Goal: Task Accomplishment & Management: Manage account settings

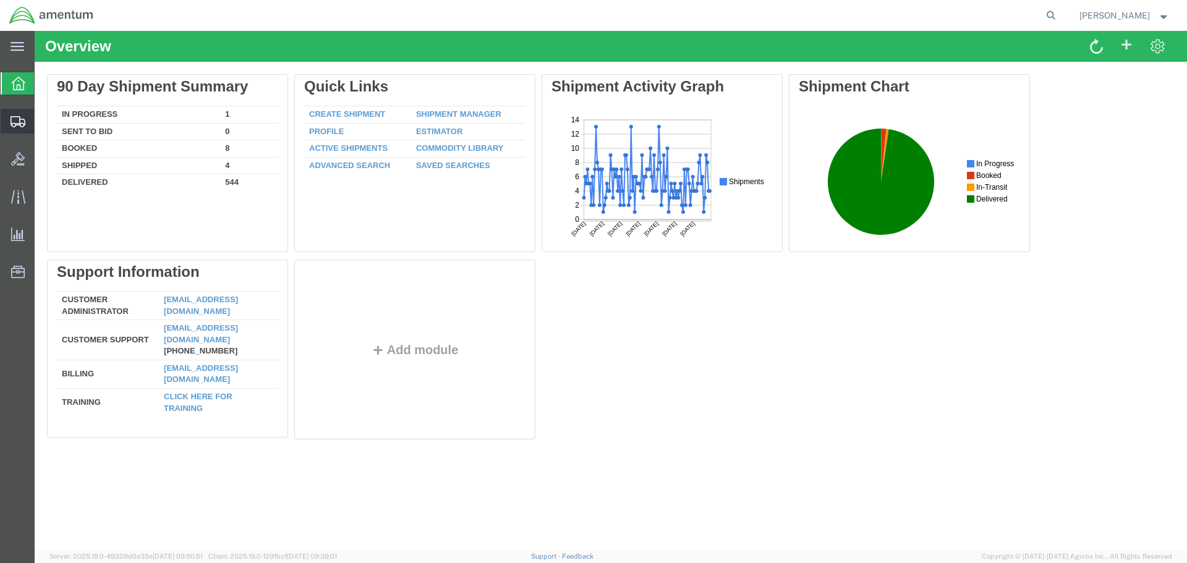
click at [43, 115] on span "Shipments" at bounding box center [38, 121] width 9 height 25
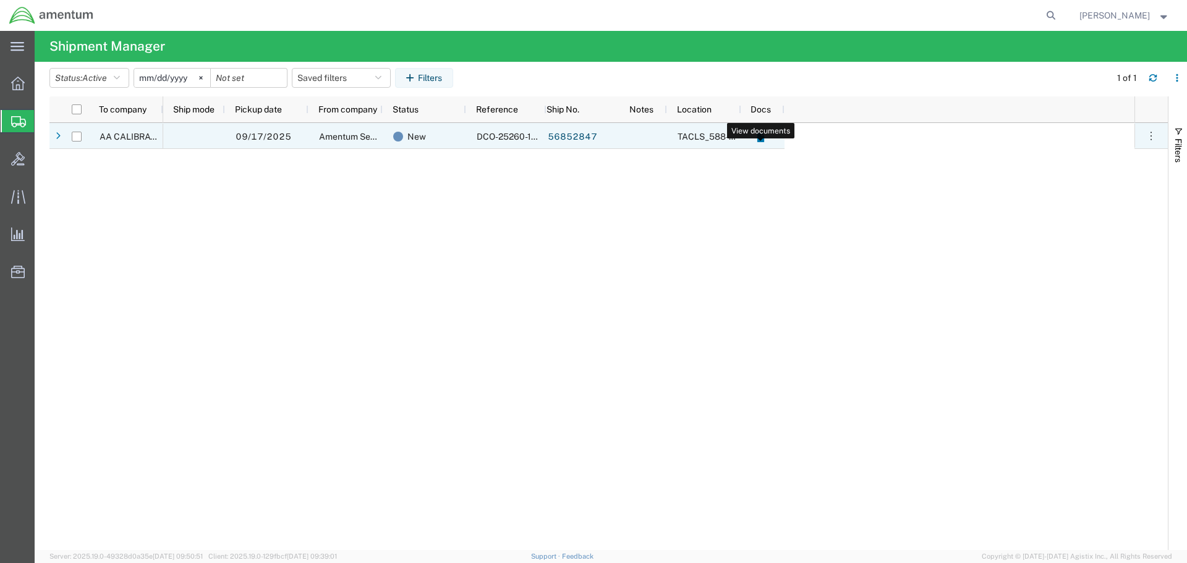
click at [756, 139] on icon at bounding box center [760, 137] width 11 height 11
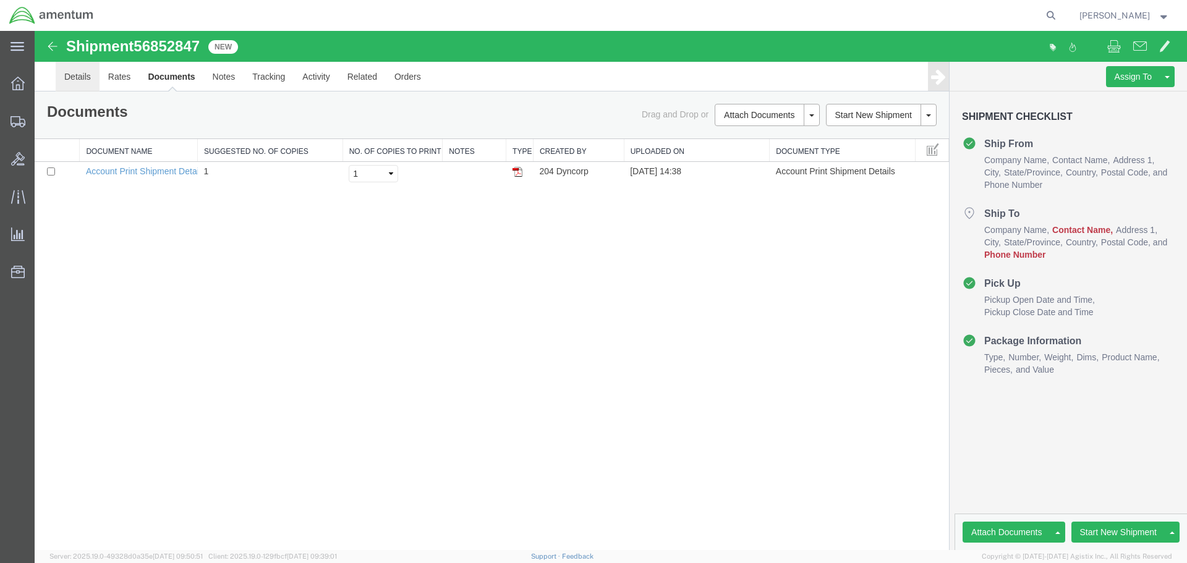
click at [79, 79] on link "Details" at bounding box center [78, 77] width 44 height 30
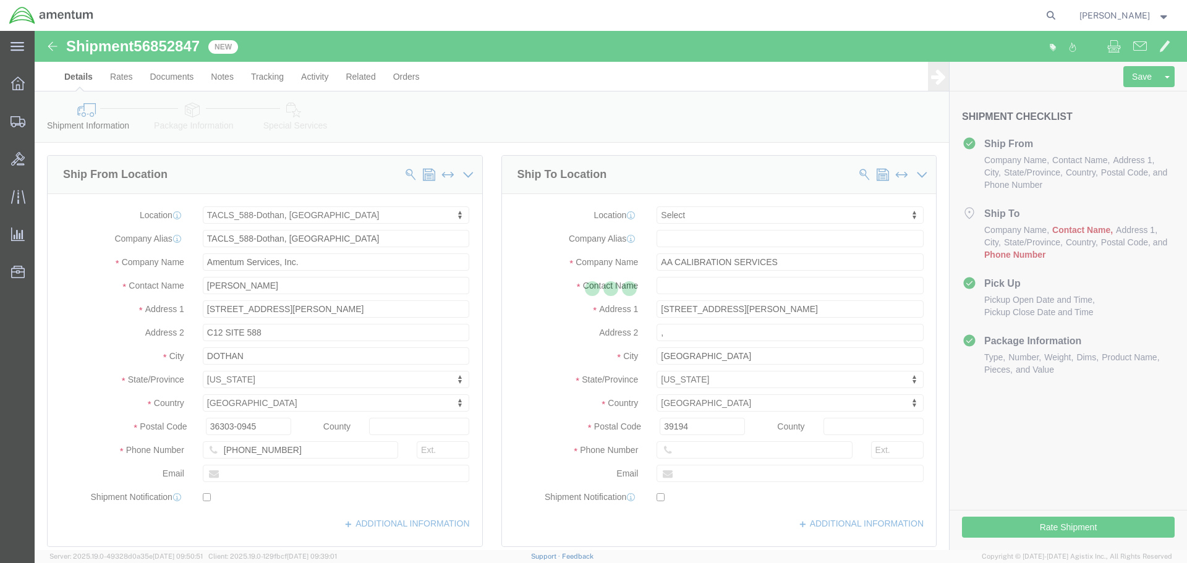
select select "42706"
select select
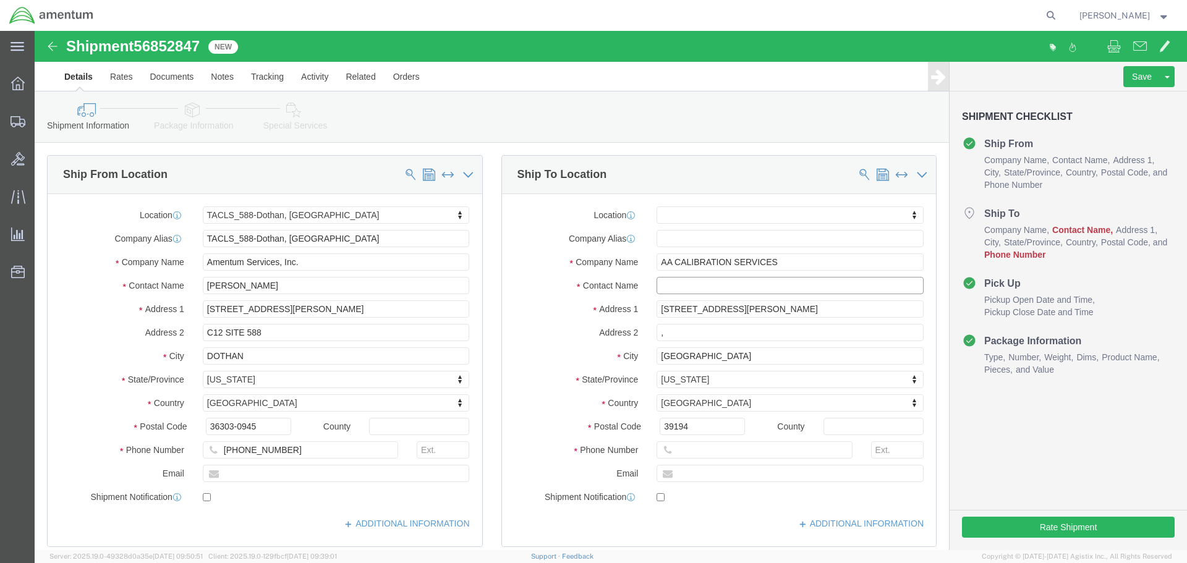
click input "text"
type input "AACS"
click input "text"
drag, startPoint x: 751, startPoint y: 228, endPoint x: 608, endPoint y: 232, distance: 143.5
click div "Company Name AA CALIBRATION SERVICES"
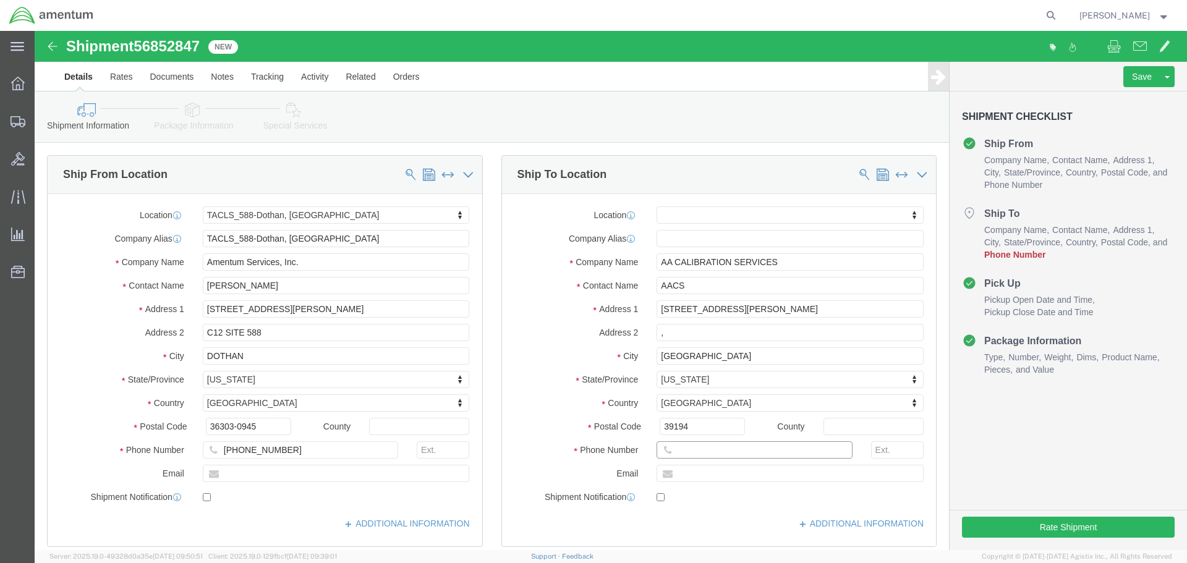
click input "text"
paste input "[PHONE_NUMBER]"
type input "[PHONE_NUMBER]"
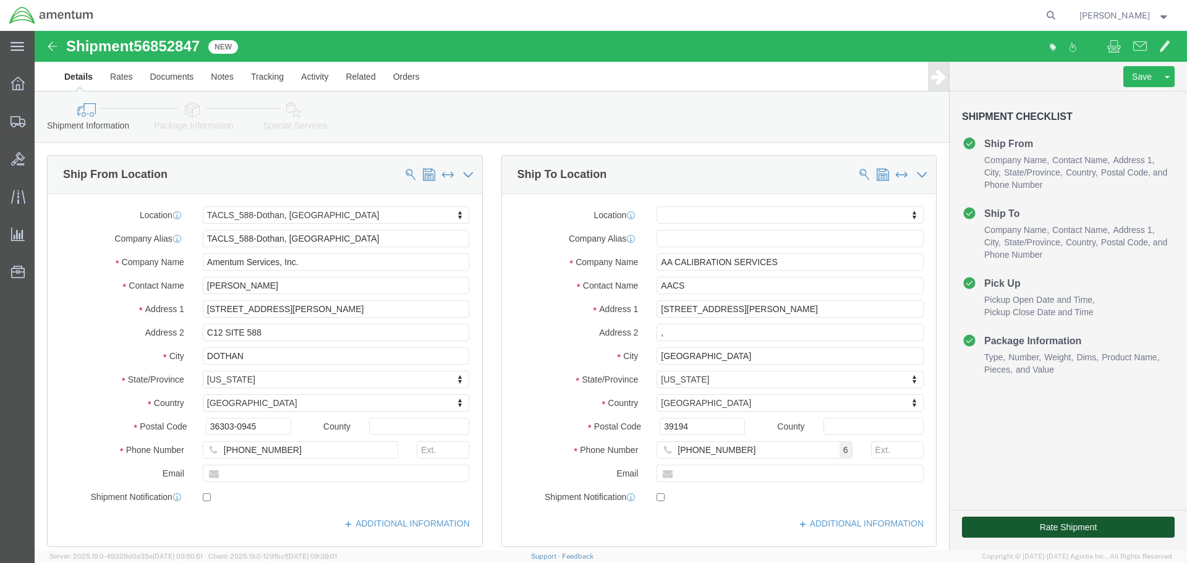
click button "Rate Shipment"
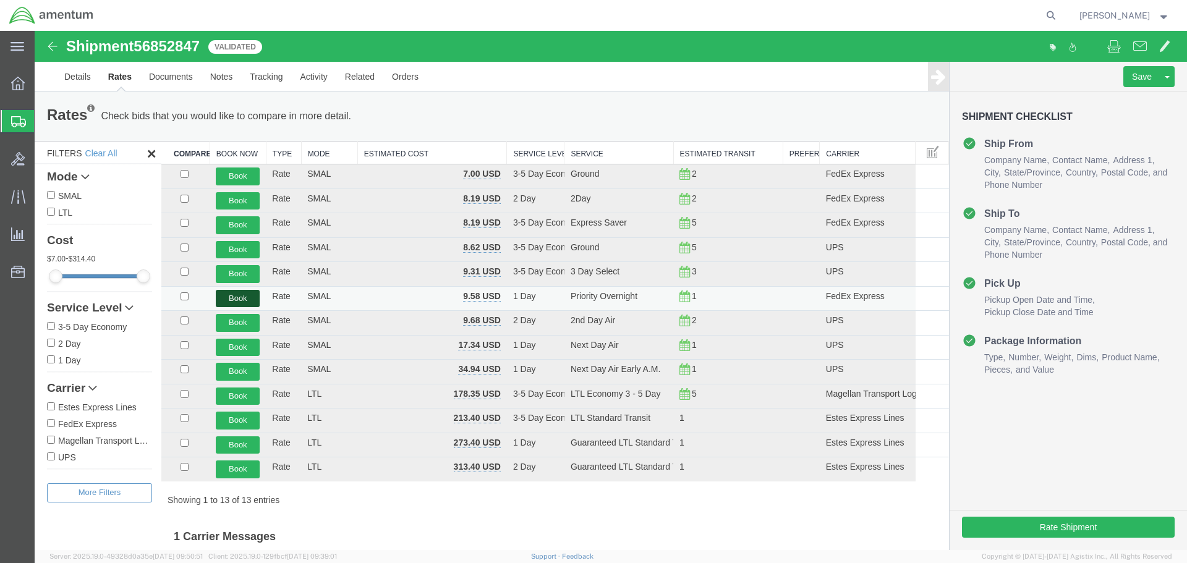
click at [232, 295] on button "Book" at bounding box center [238, 299] width 44 height 18
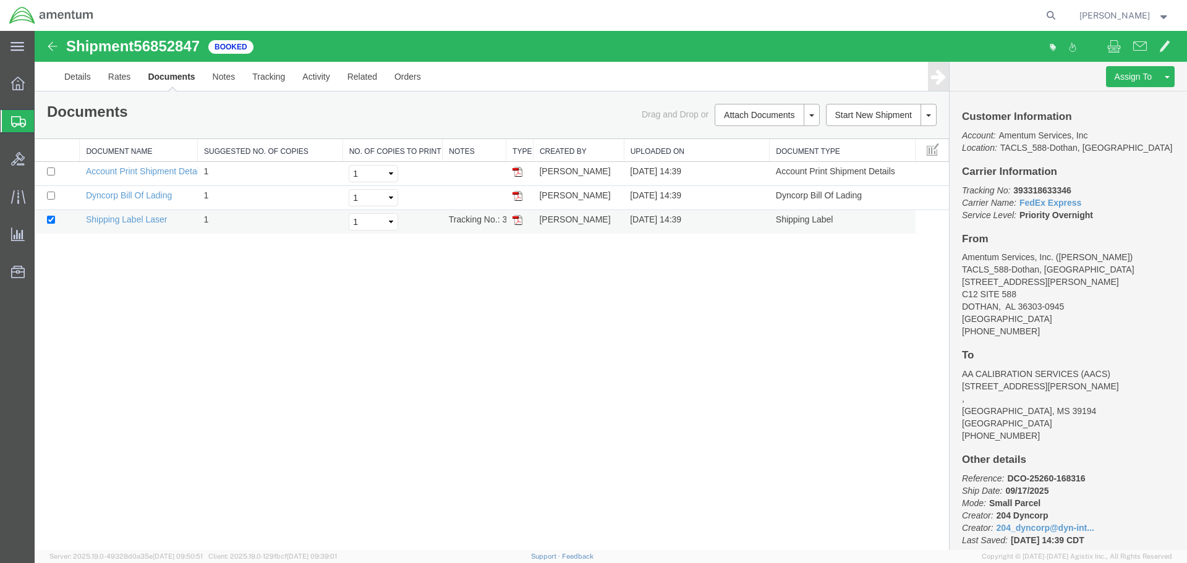
click at [517, 220] on img at bounding box center [517, 220] width 10 height 10
click at [511, 192] on td at bounding box center [519, 198] width 27 height 24
click at [518, 199] on img at bounding box center [517, 196] width 10 height 10
click at [69, 77] on link "Details" at bounding box center [78, 77] width 44 height 30
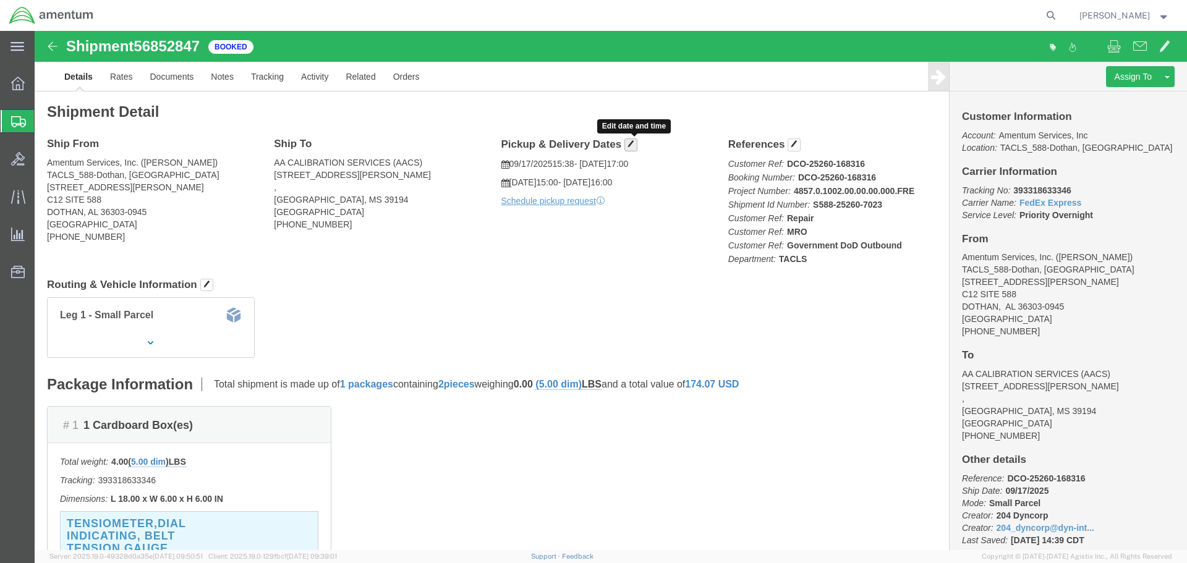
click span "button"
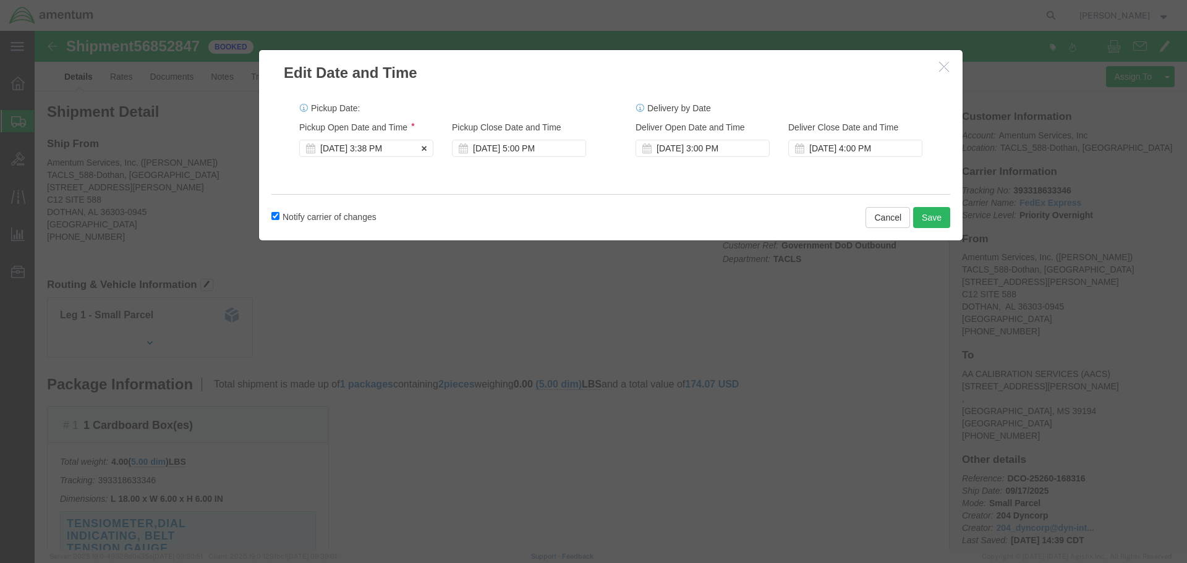
click div "[DATE] 3:38 PM"
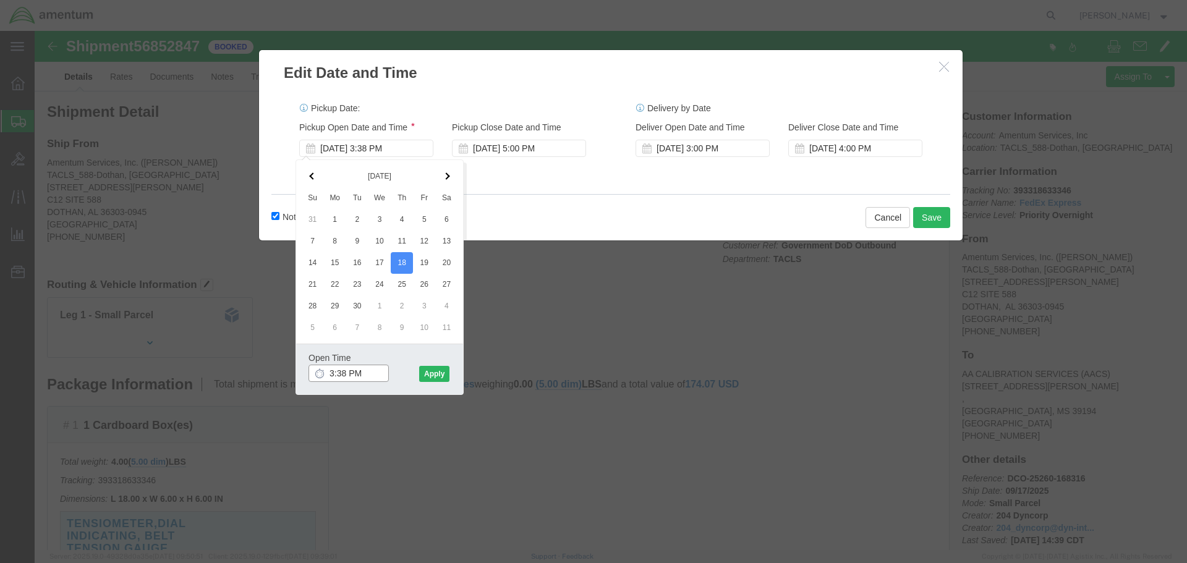
click input "3:38 PM"
click input "8:38 PM"
click input "8:00 PM"
type input "8:00 AM"
click button "Apply"
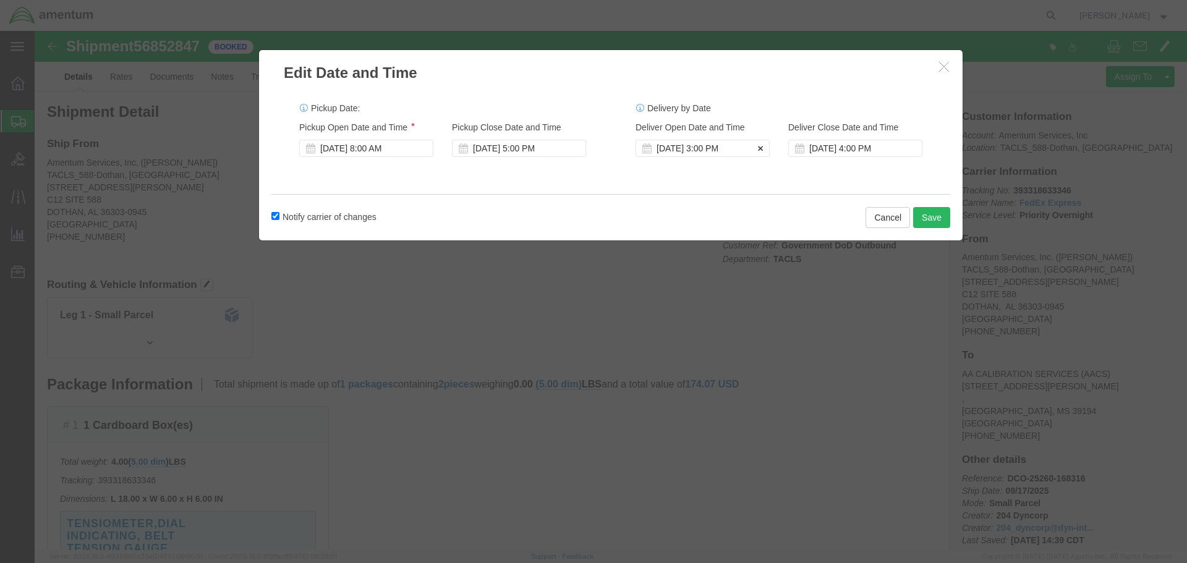
click div "[DATE] 3:00 PM"
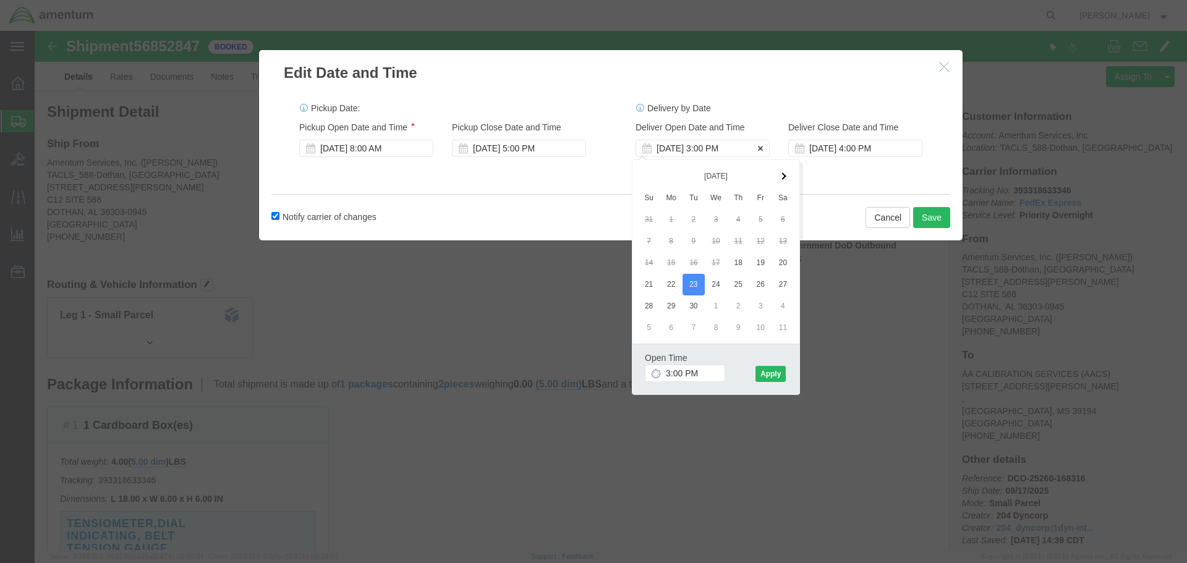
click div "[DATE] 3:00 PM"
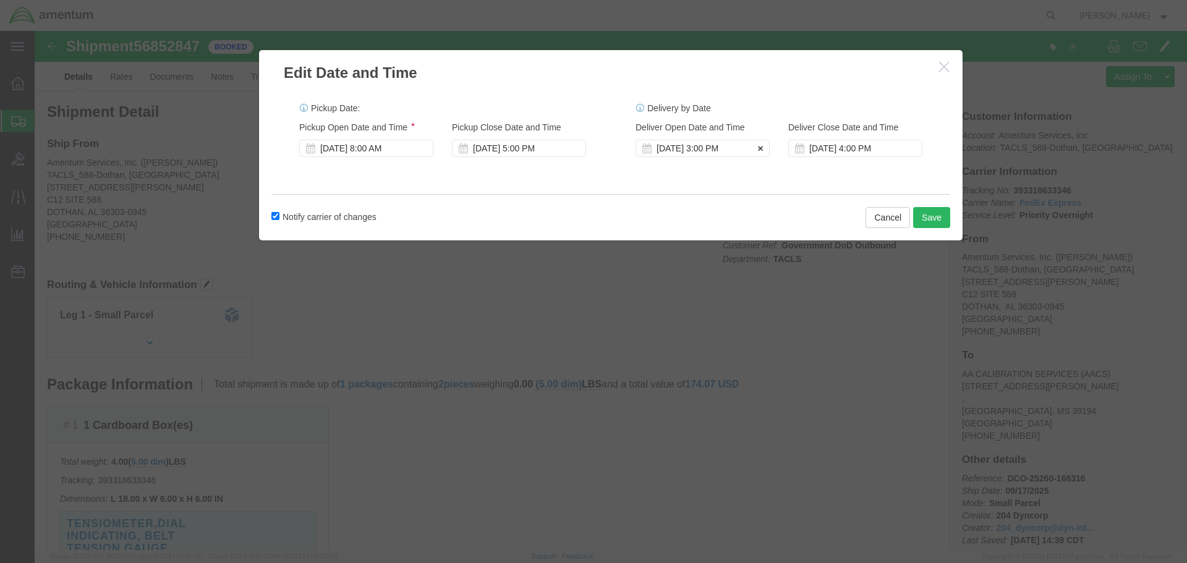
click div "[DATE] 3:00 PM"
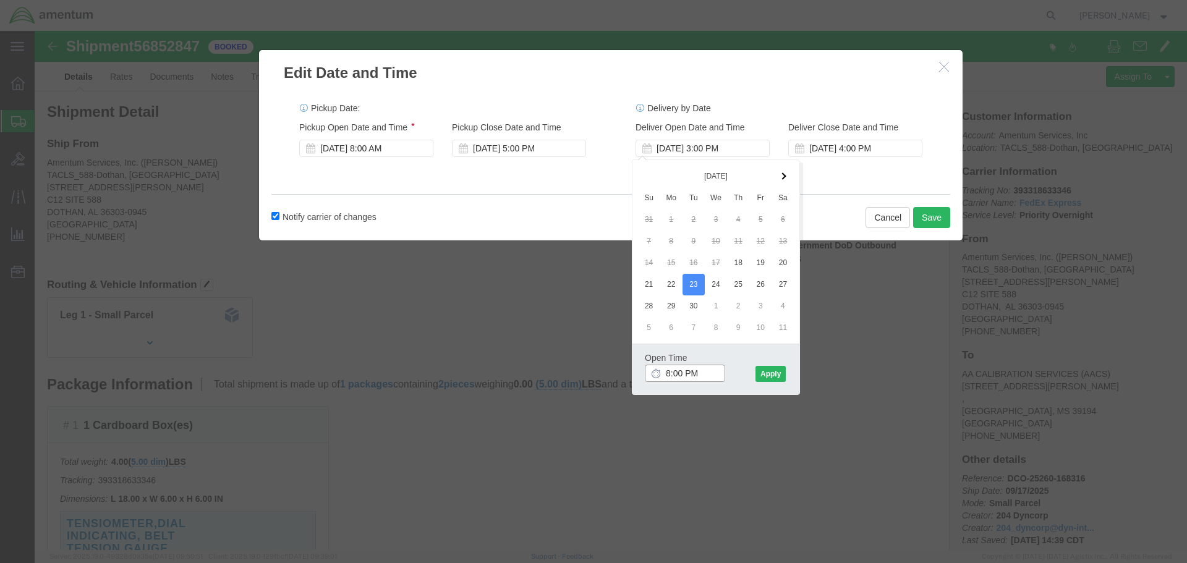
click input "8:00 PM"
type input "8:00 AM"
click button "Apply"
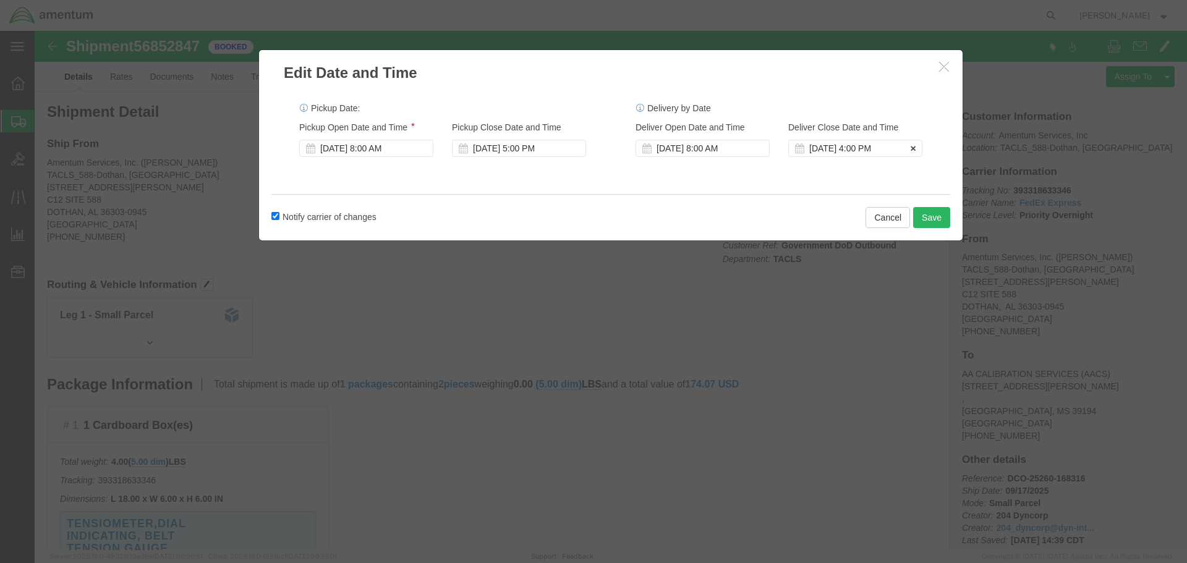
click div "[DATE] 4:00 PM"
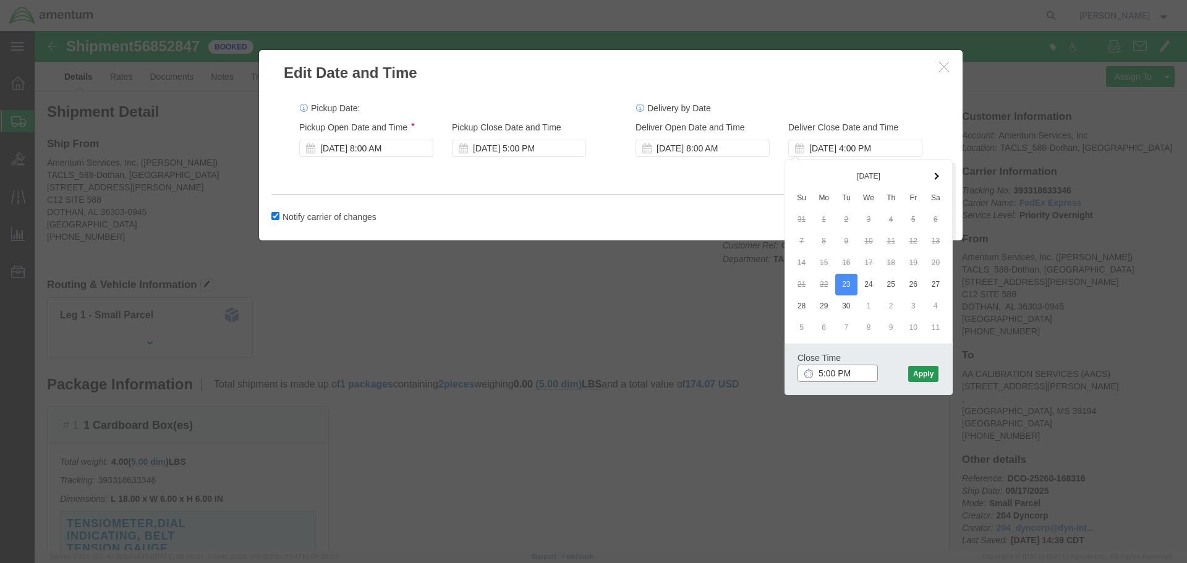
type input "5:00 PM"
click button "Apply"
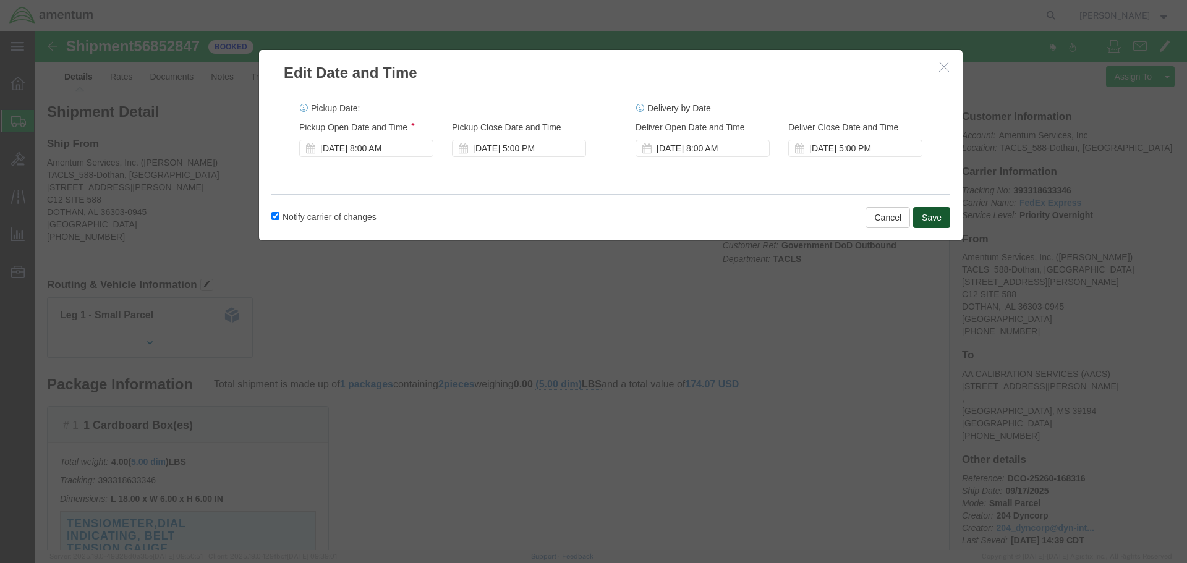
click button "Save"
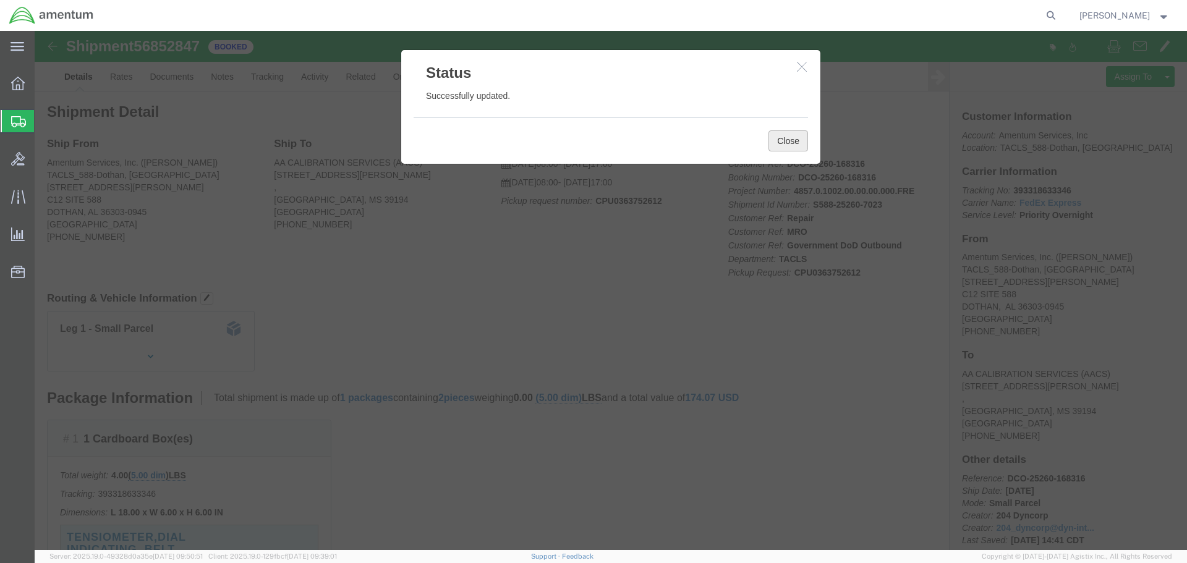
click button "Close"
